Goal: Task Accomplishment & Management: Manage account settings

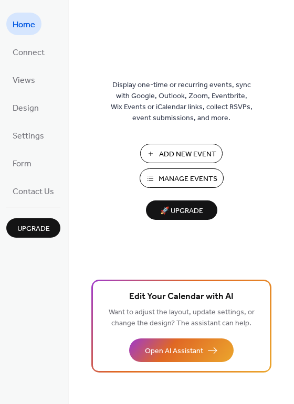
click at [180, 181] on span "Manage Events" at bounding box center [187, 179] width 59 height 11
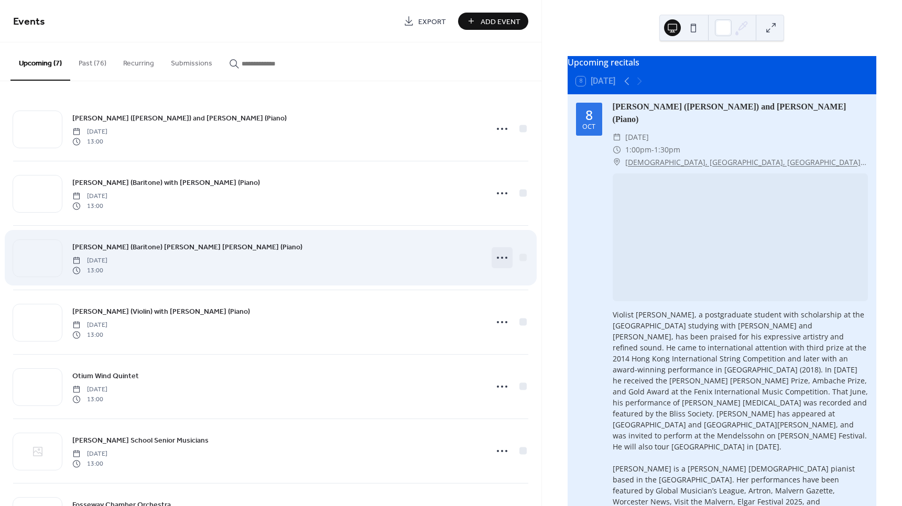
click at [501, 258] on icon at bounding box center [502, 258] width 17 height 17
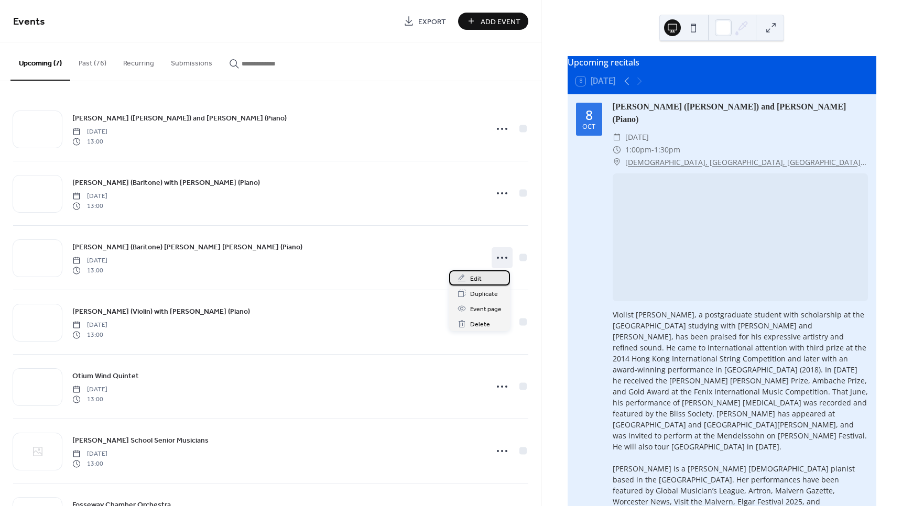
click at [481, 276] on div "Edit" at bounding box center [479, 278] width 61 height 15
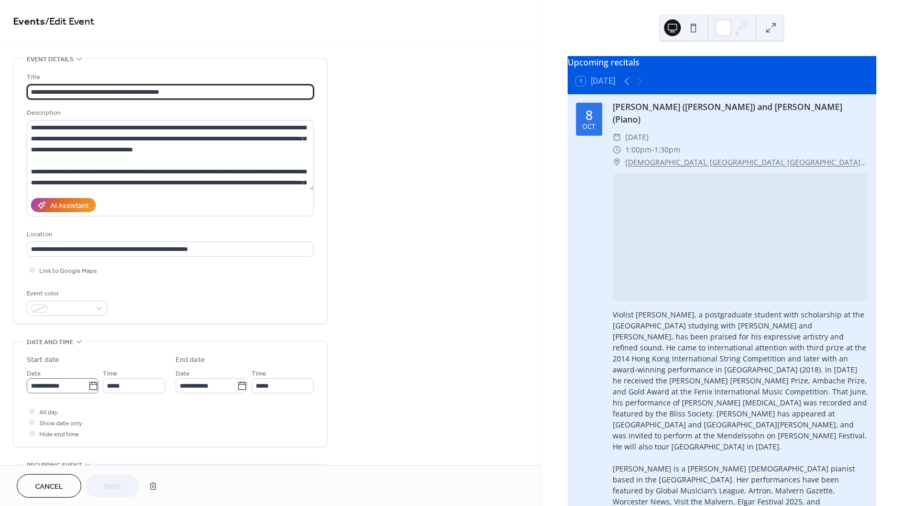
click at [95, 388] on icon at bounding box center [93, 386] width 10 height 10
click at [88, 388] on input "**********" at bounding box center [57, 386] width 61 height 15
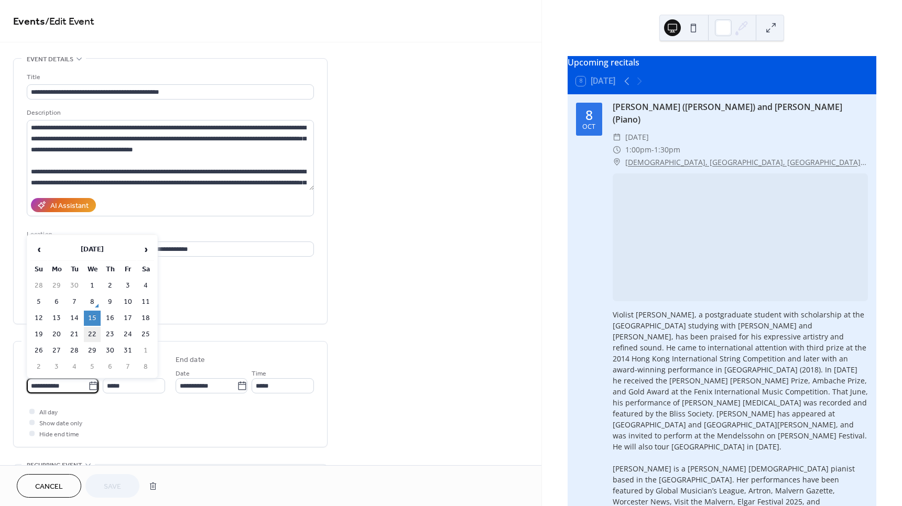
click at [96, 336] on td "22" at bounding box center [92, 334] width 17 height 15
type input "**********"
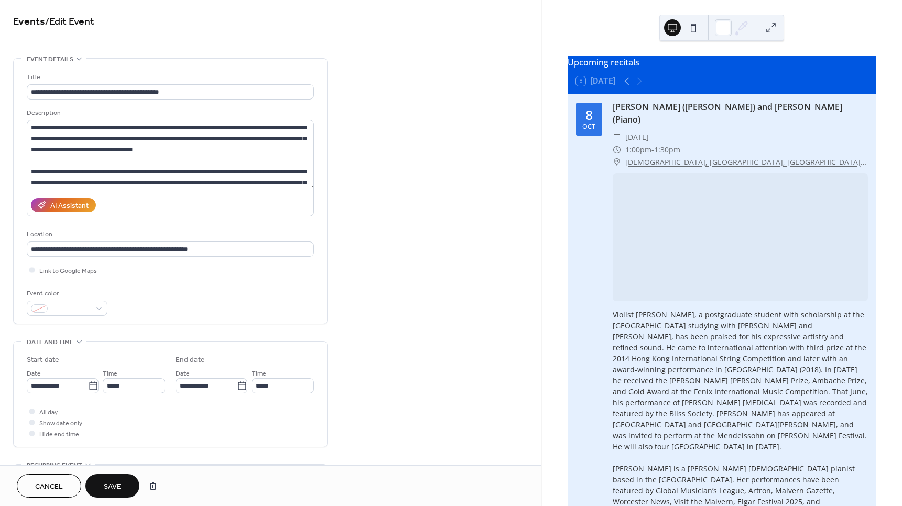
click at [117, 490] on span "Save" at bounding box center [112, 487] width 17 height 11
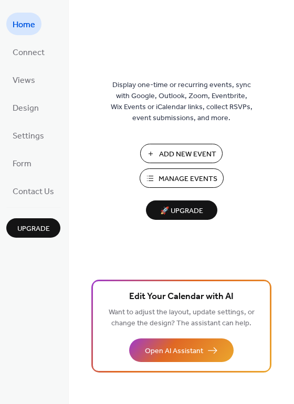
click at [181, 175] on span "Manage Events" at bounding box center [187, 179] width 59 height 11
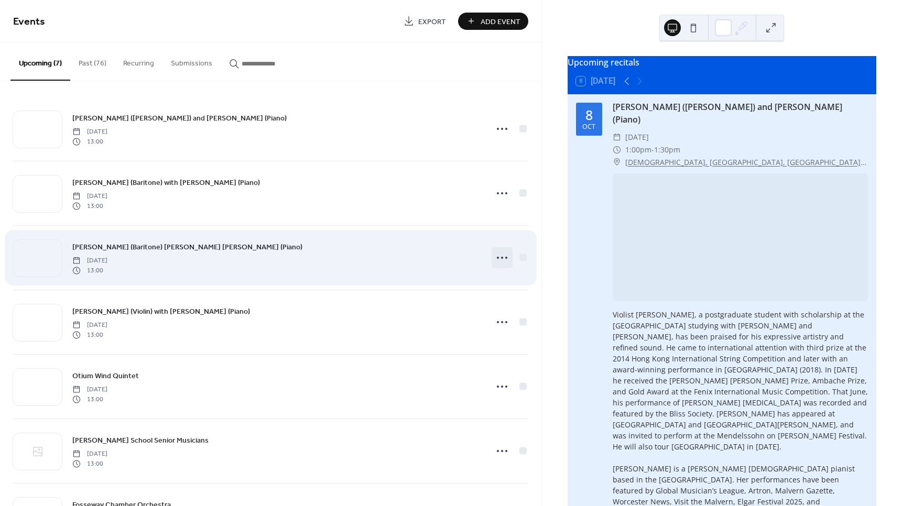
click at [499, 255] on icon at bounding box center [502, 258] width 17 height 17
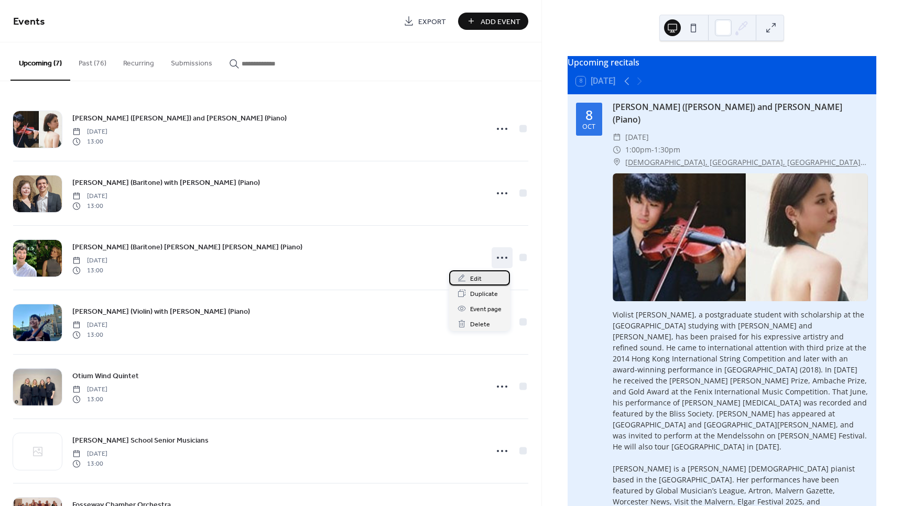
click at [477, 276] on span "Edit" at bounding box center [476, 279] width 12 height 11
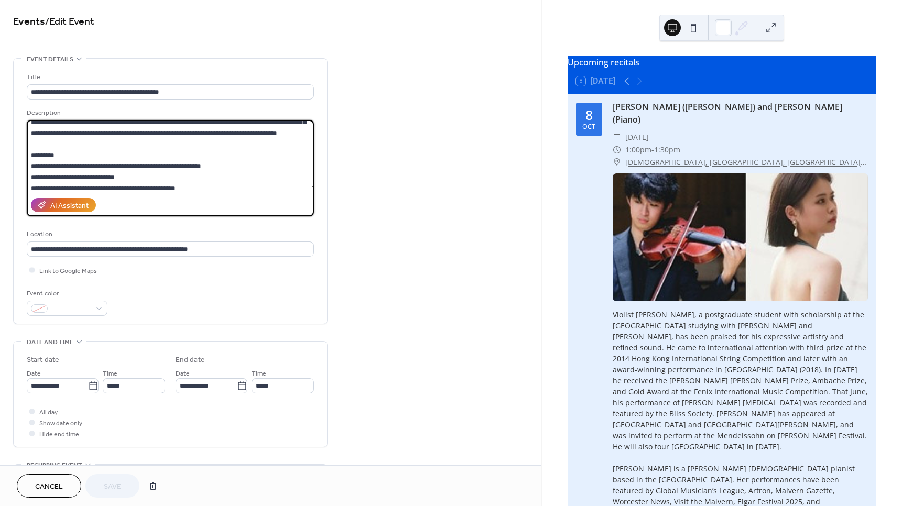
scroll to position [278, 0]
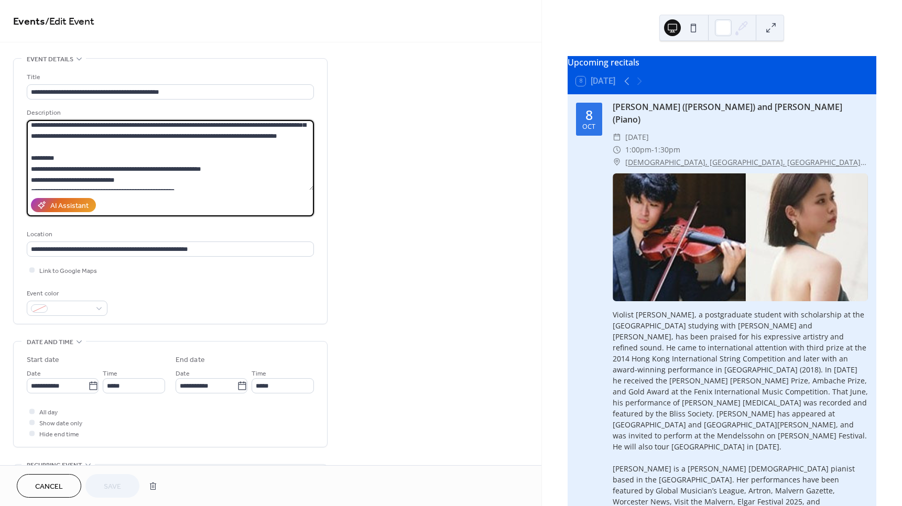
click at [165, 178] on textarea at bounding box center [170, 155] width 287 height 70
click at [222, 175] on textarea at bounding box center [170, 155] width 287 height 70
type textarea "**********"
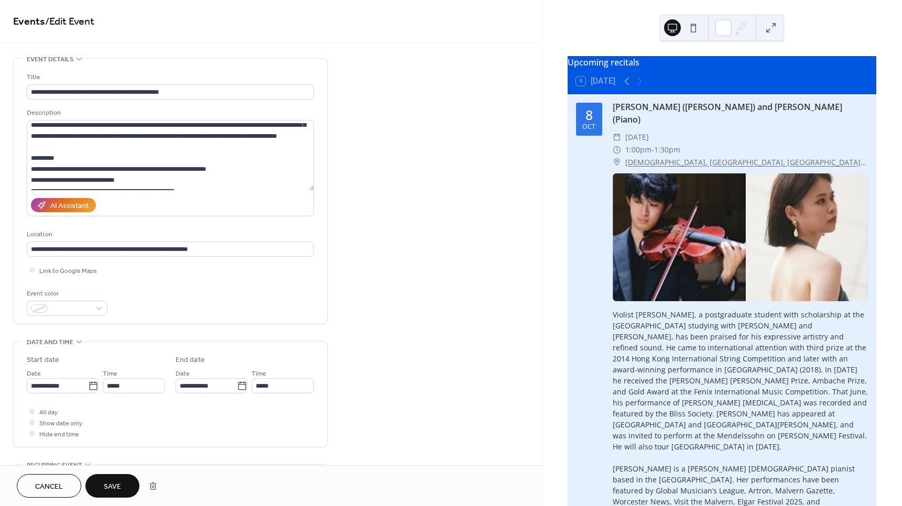
click at [121, 478] on button "Save" at bounding box center [112, 486] width 54 height 24
